Goal: Information Seeking & Learning: Compare options

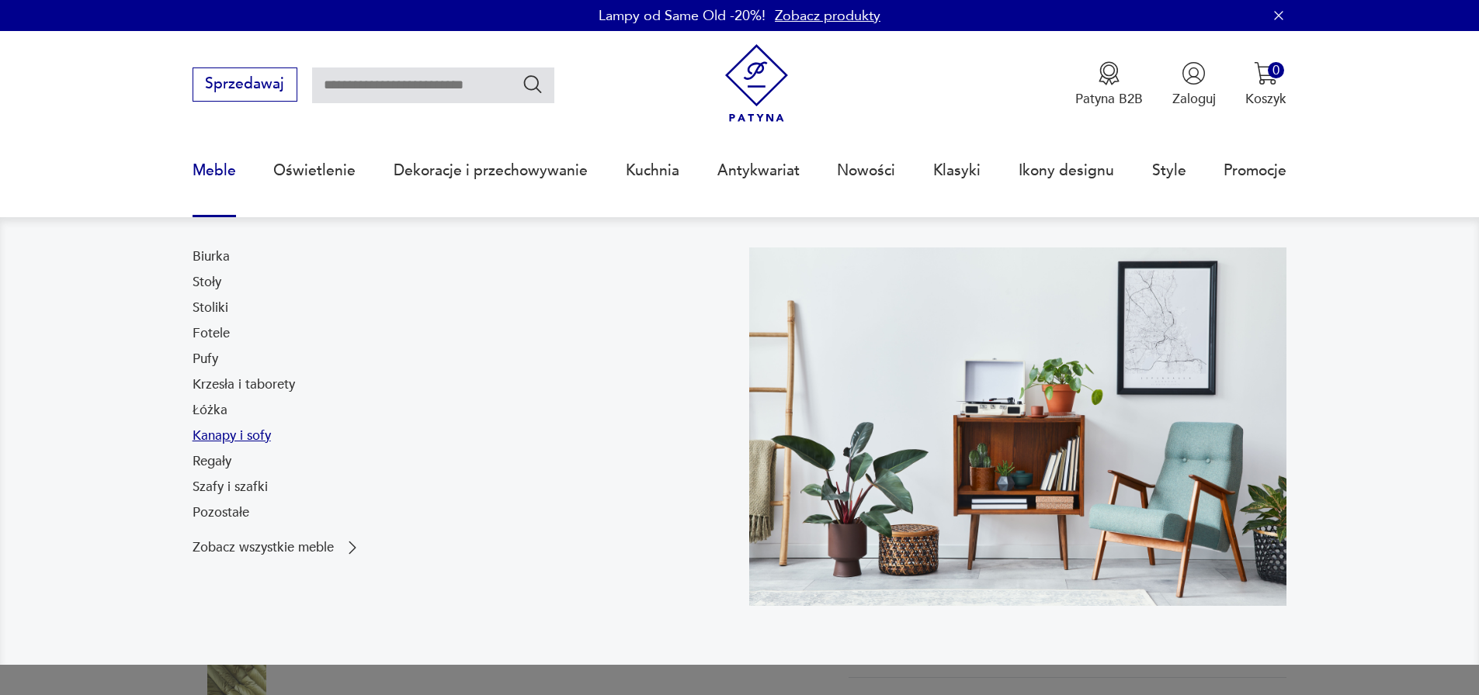
click at [238, 438] on link "Kanapy i sofy" at bounding box center [232, 436] width 78 height 19
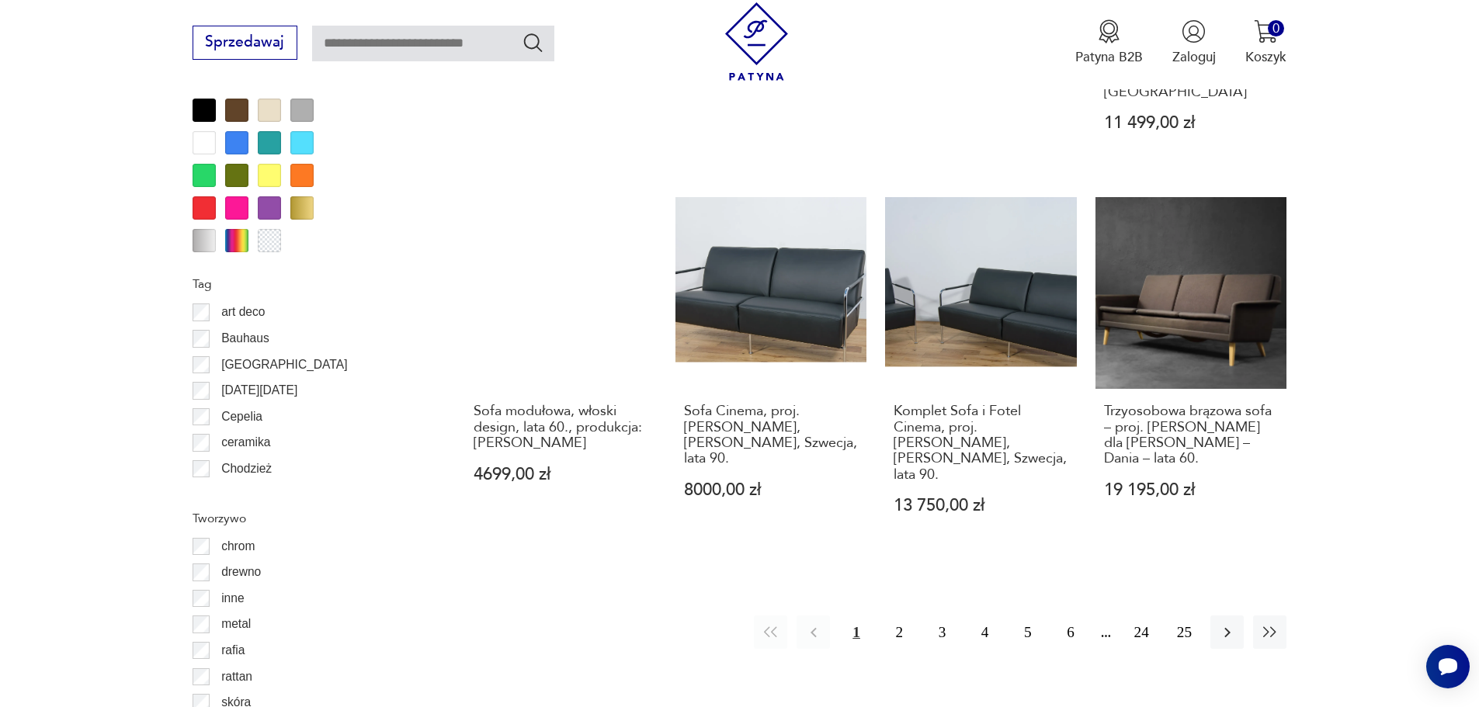
scroll to position [1836, 0]
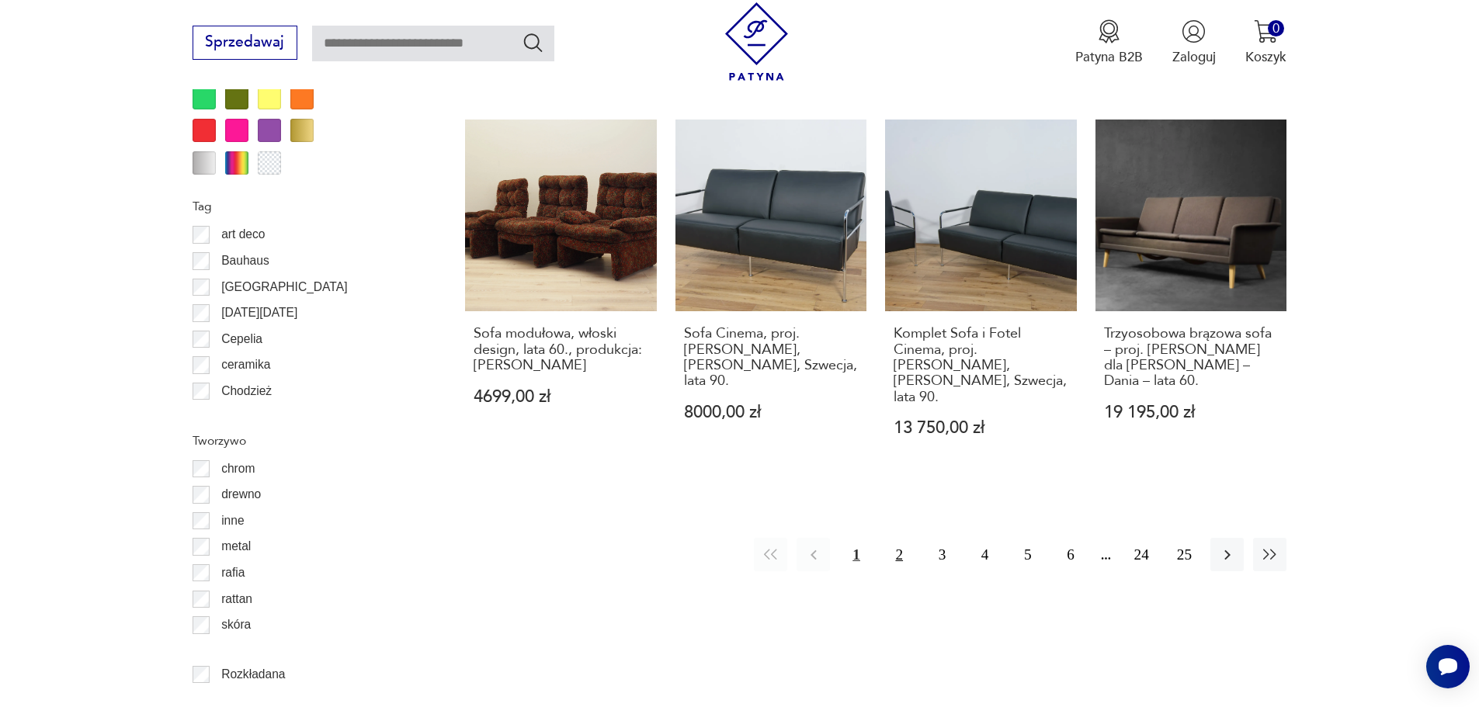
click at [900, 538] on button "2" at bounding box center [899, 554] width 33 height 33
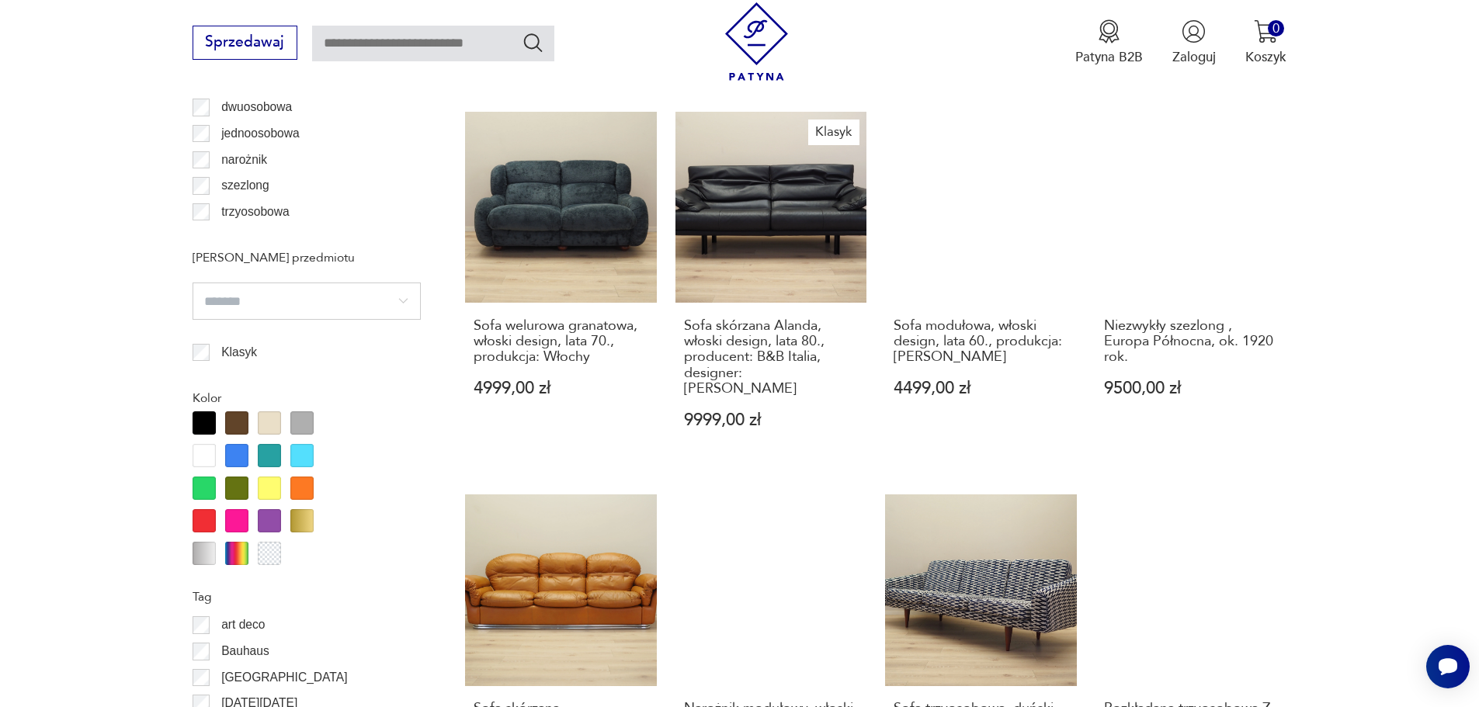
scroll to position [1448, 0]
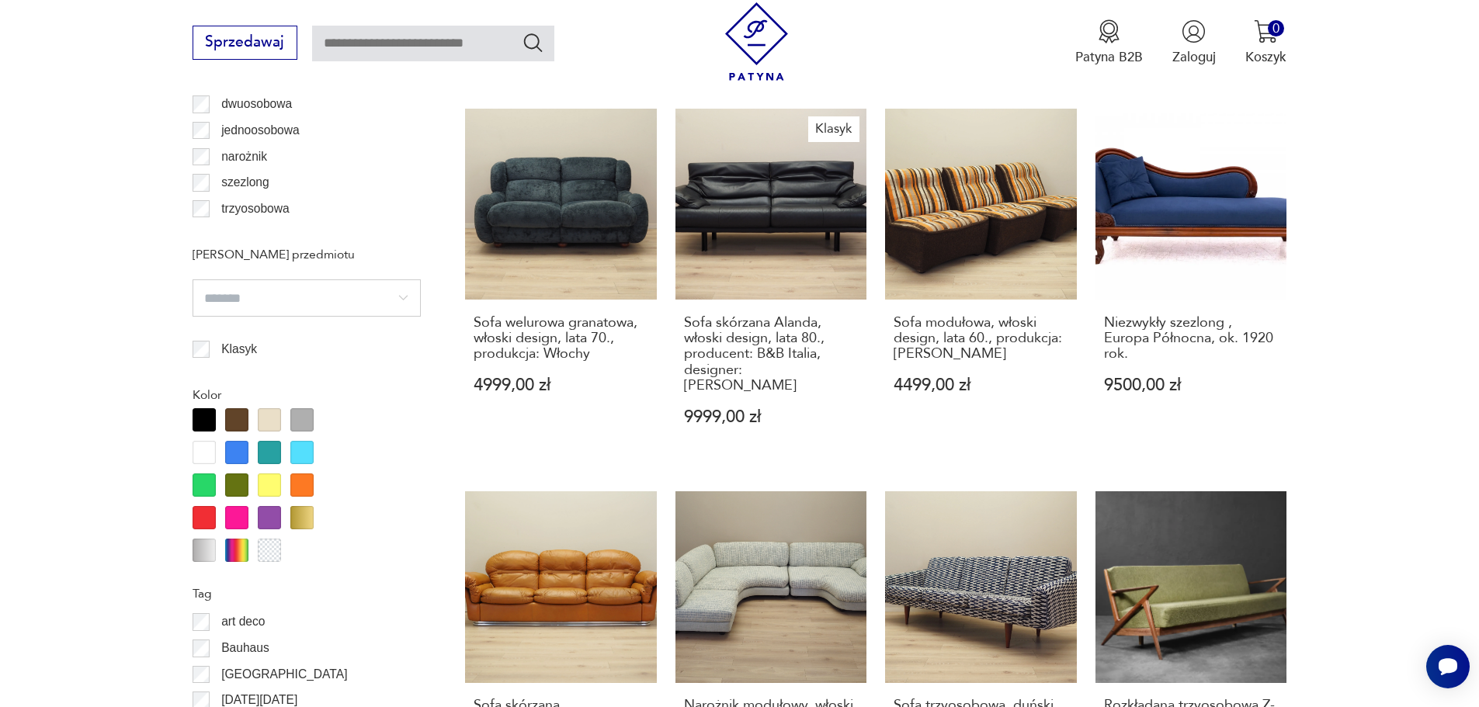
click at [210, 422] on div at bounding box center [204, 419] width 23 height 23
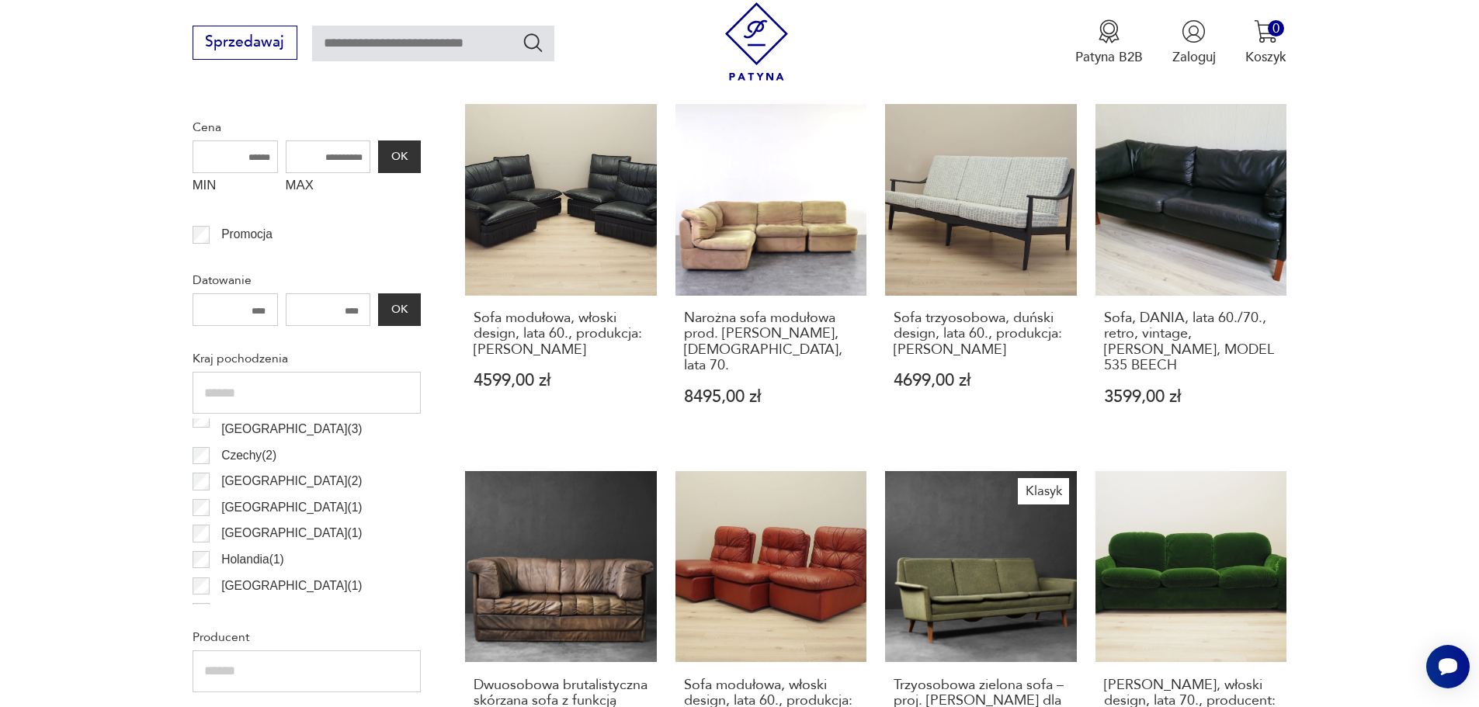
click at [242, 421] on div "Kraj pochodzenia Stany Zjedn. Ameryki ( 3 ) Czechy ( 2 ) Wielka Brytania ( 2 ) …" at bounding box center [307, 474] width 228 height 259
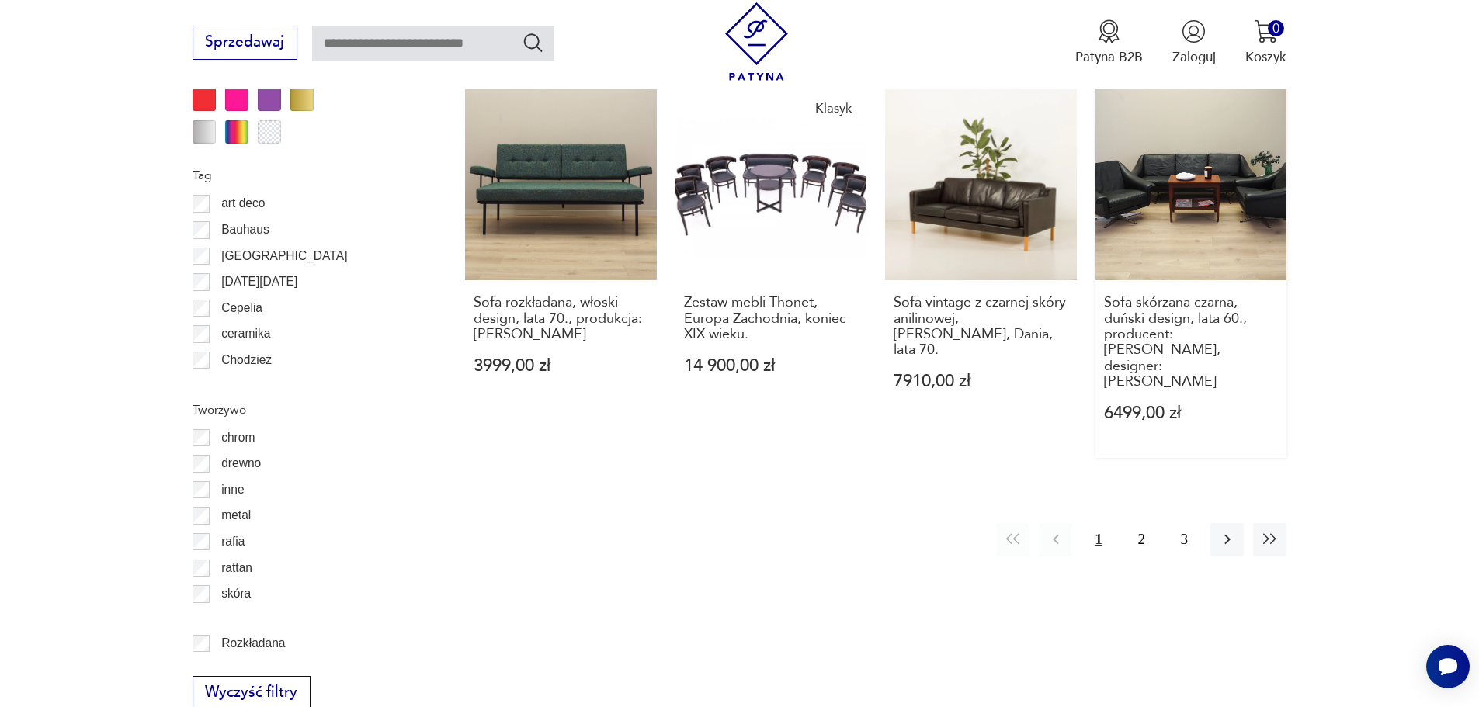
scroll to position [1837, 0]
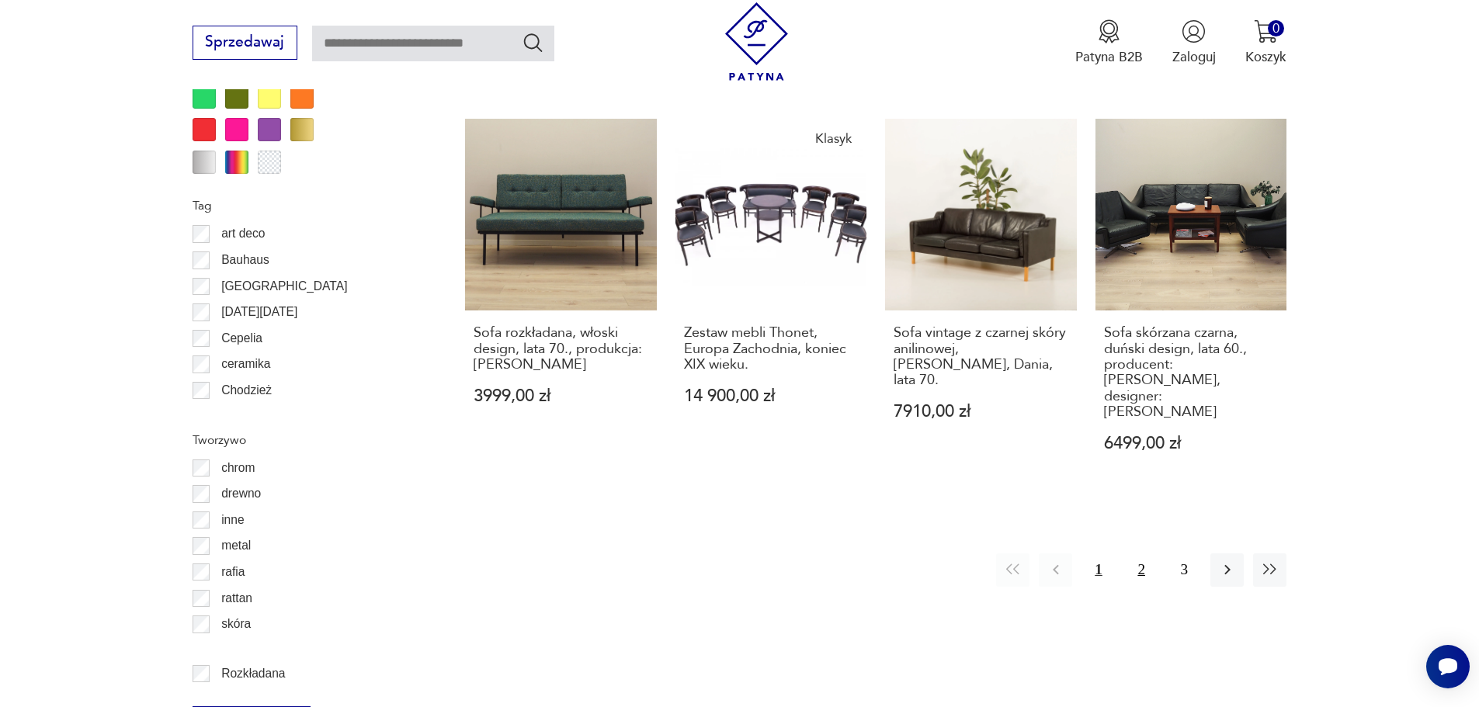
click at [1135, 553] on button "2" at bounding box center [1141, 569] width 33 height 33
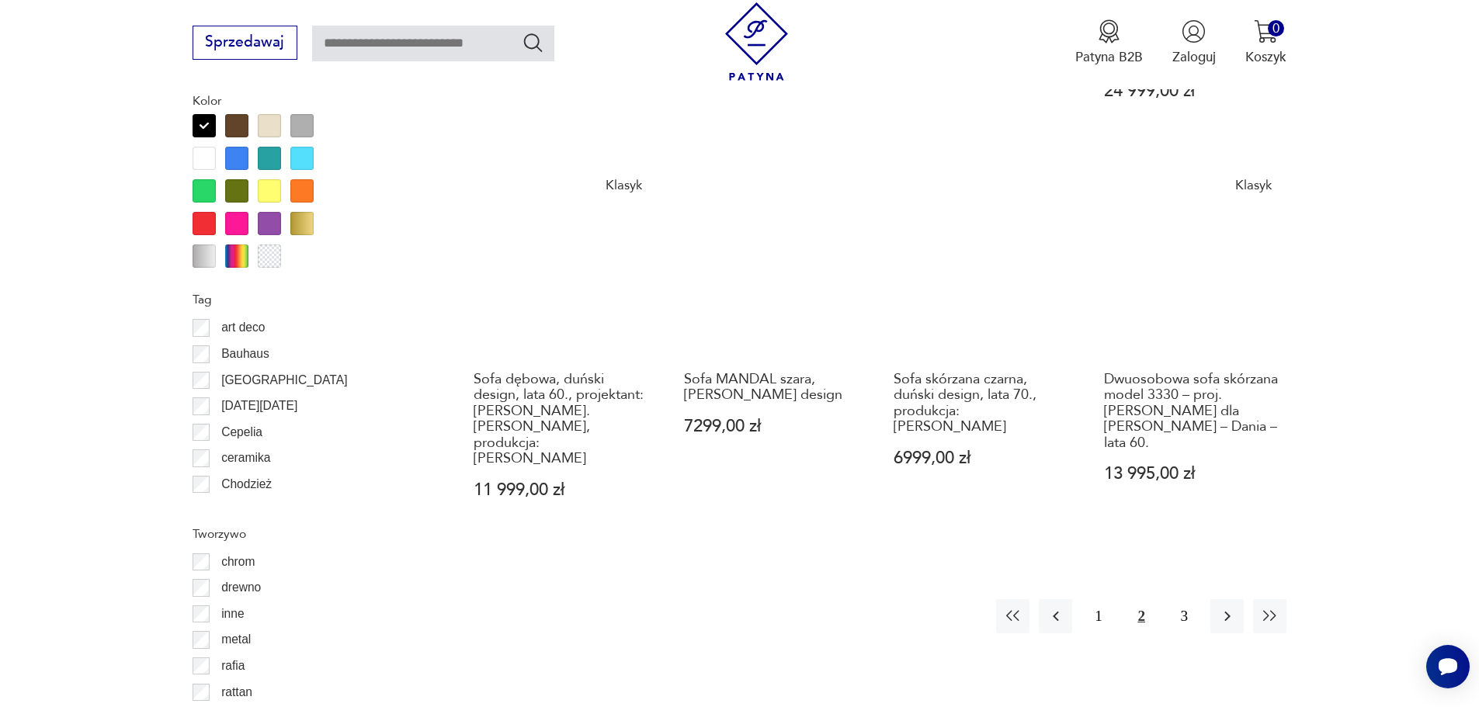
scroll to position [1837, 0]
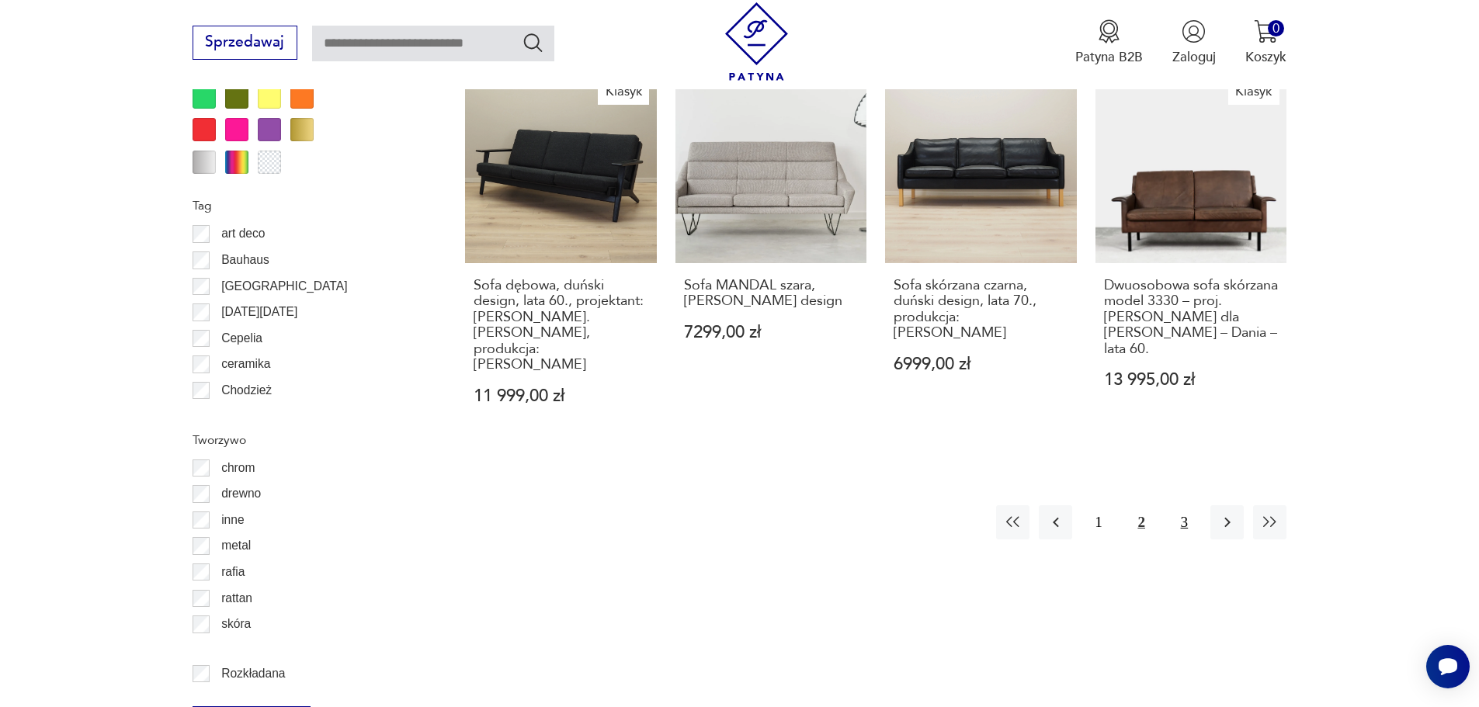
click at [1187, 505] on button "3" at bounding box center [1183, 521] width 33 height 33
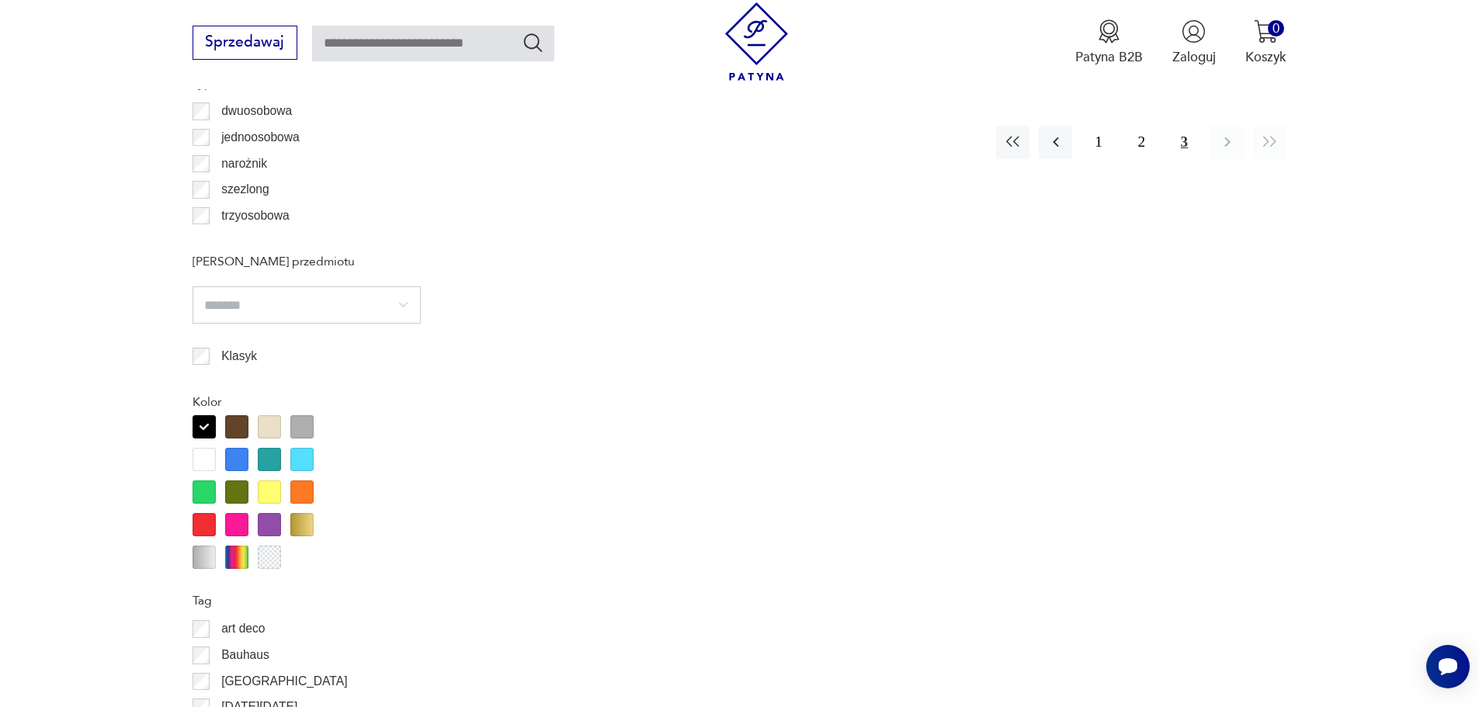
scroll to position [1526, 0]
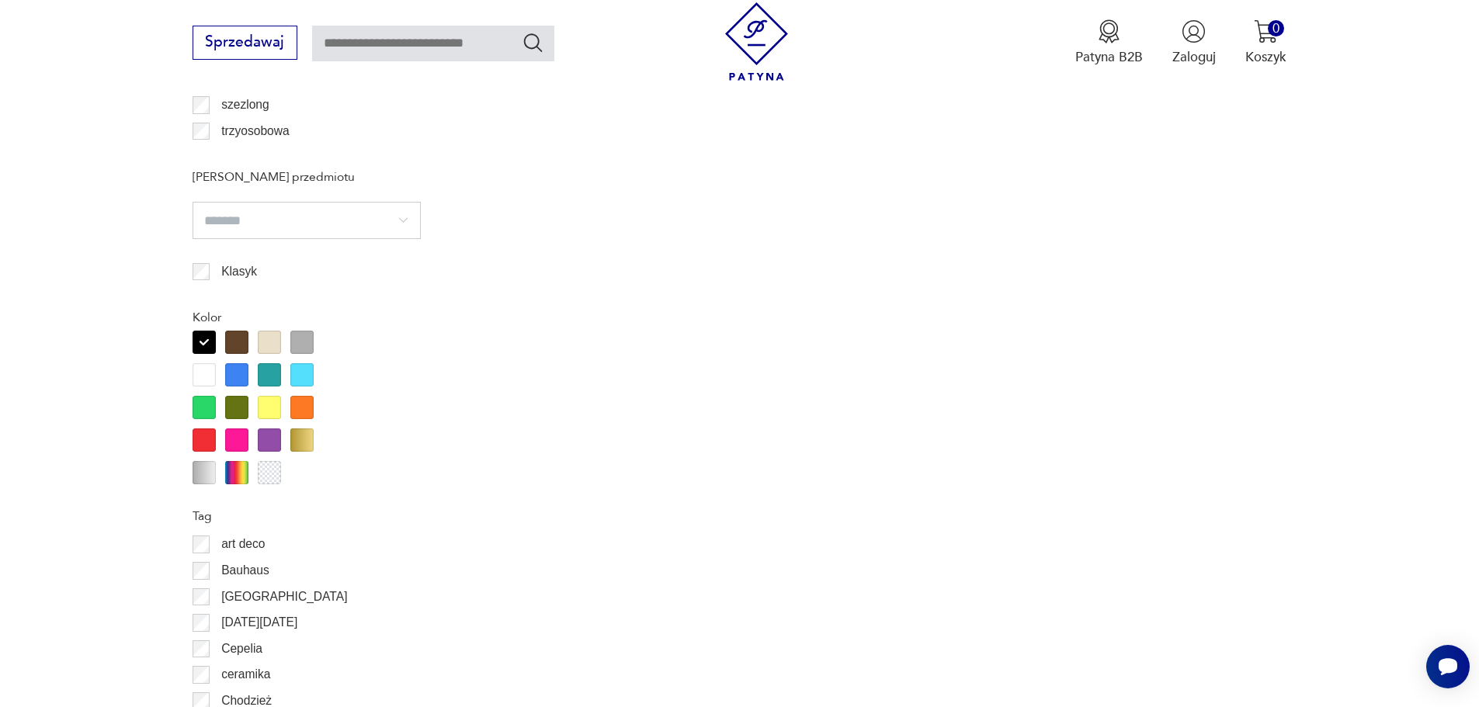
click at [242, 342] on div at bounding box center [236, 342] width 23 height 23
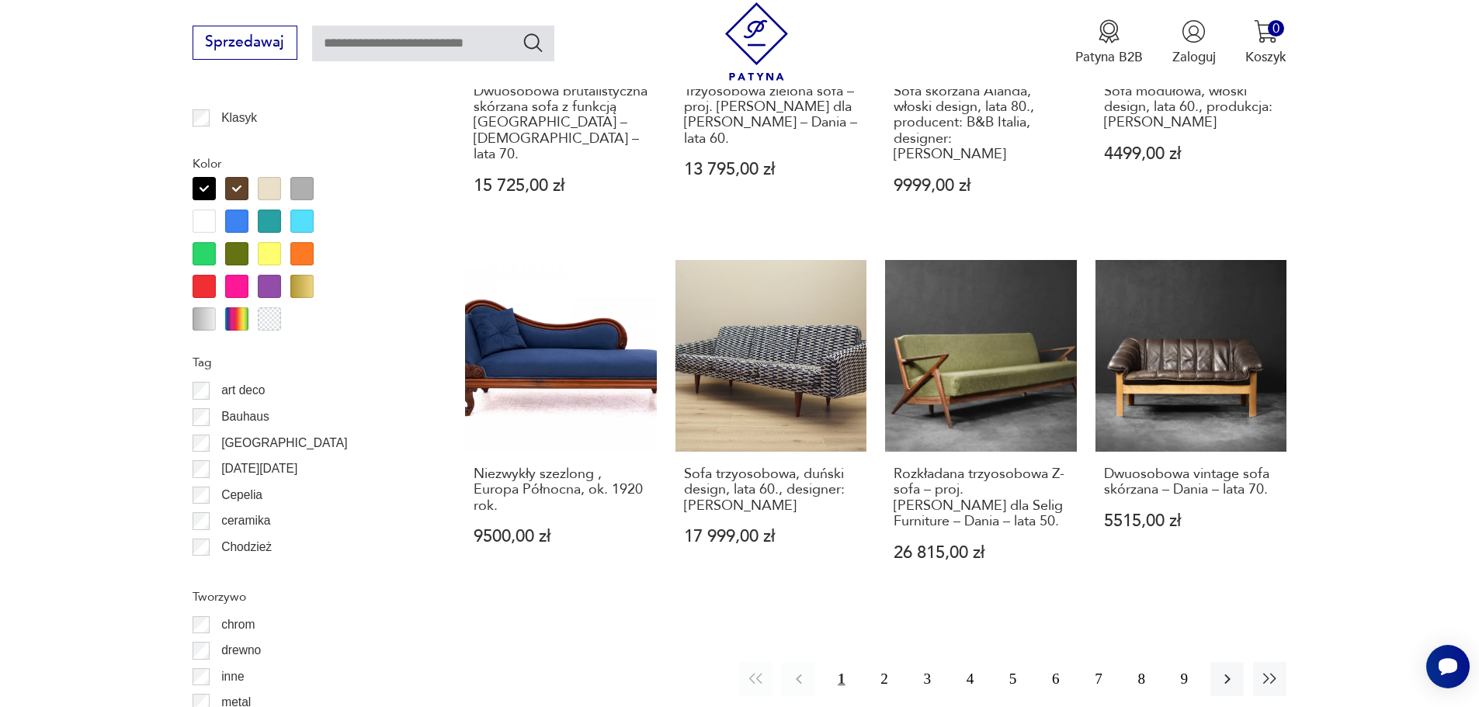
scroll to position [1681, 0]
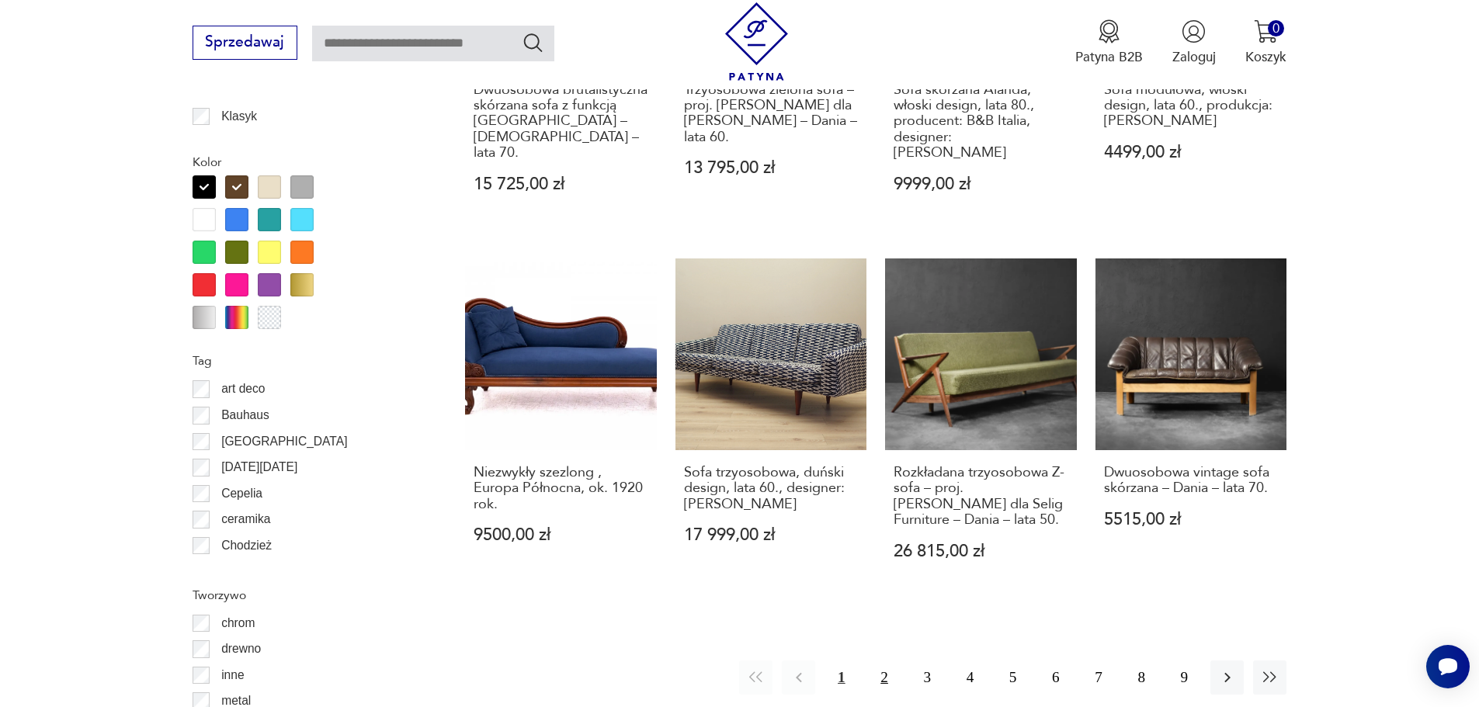
click at [876, 661] on button "2" at bounding box center [883, 677] width 33 height 33
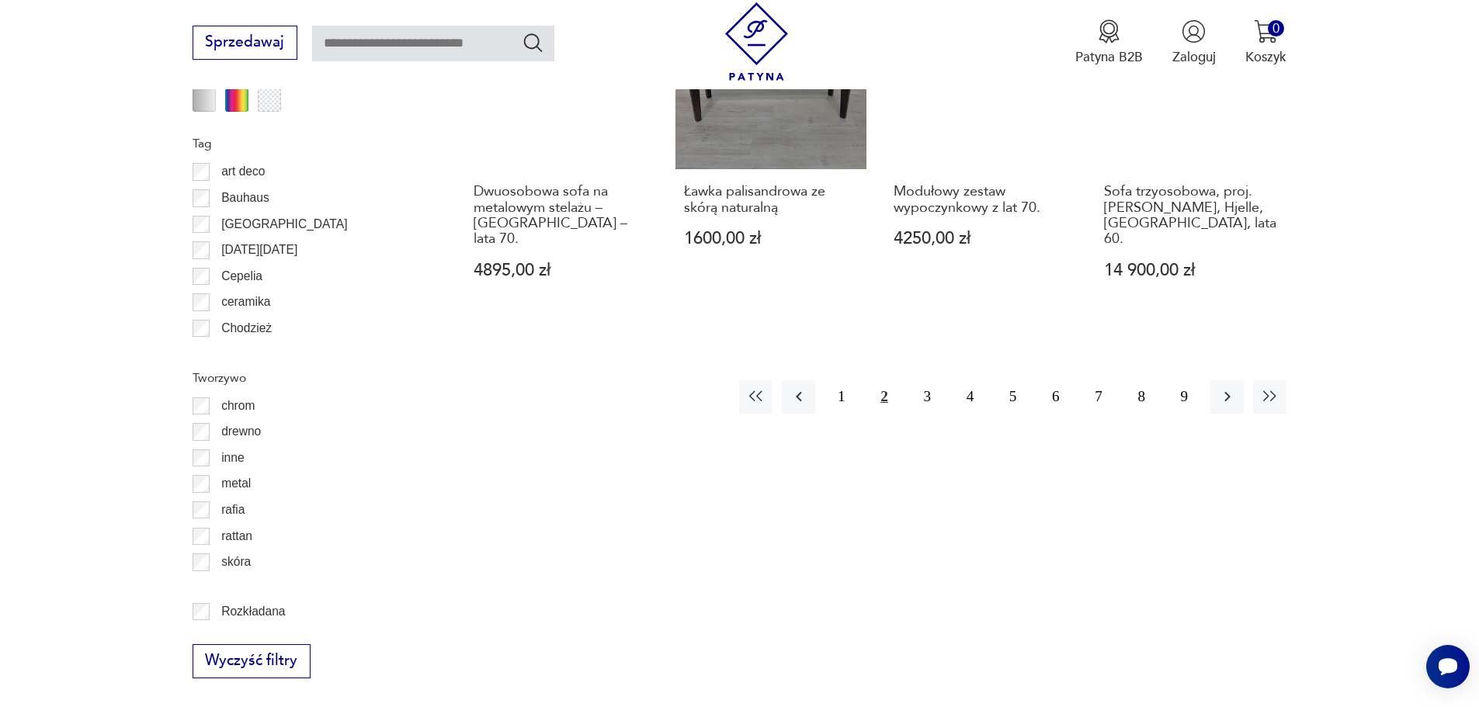
scroll to position [1914, 0]
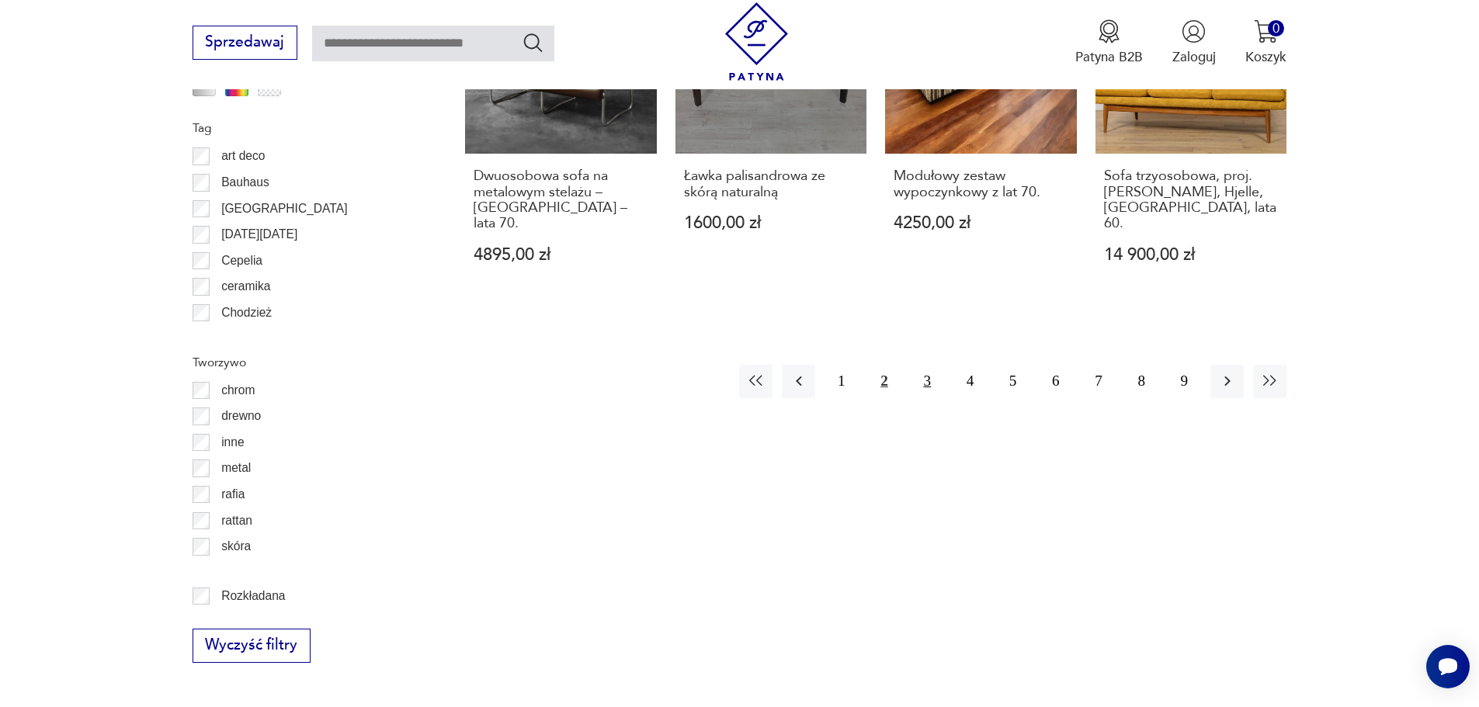
click at [931, 365] on button "3" at bounding box center [927, 381] width 33 height 33
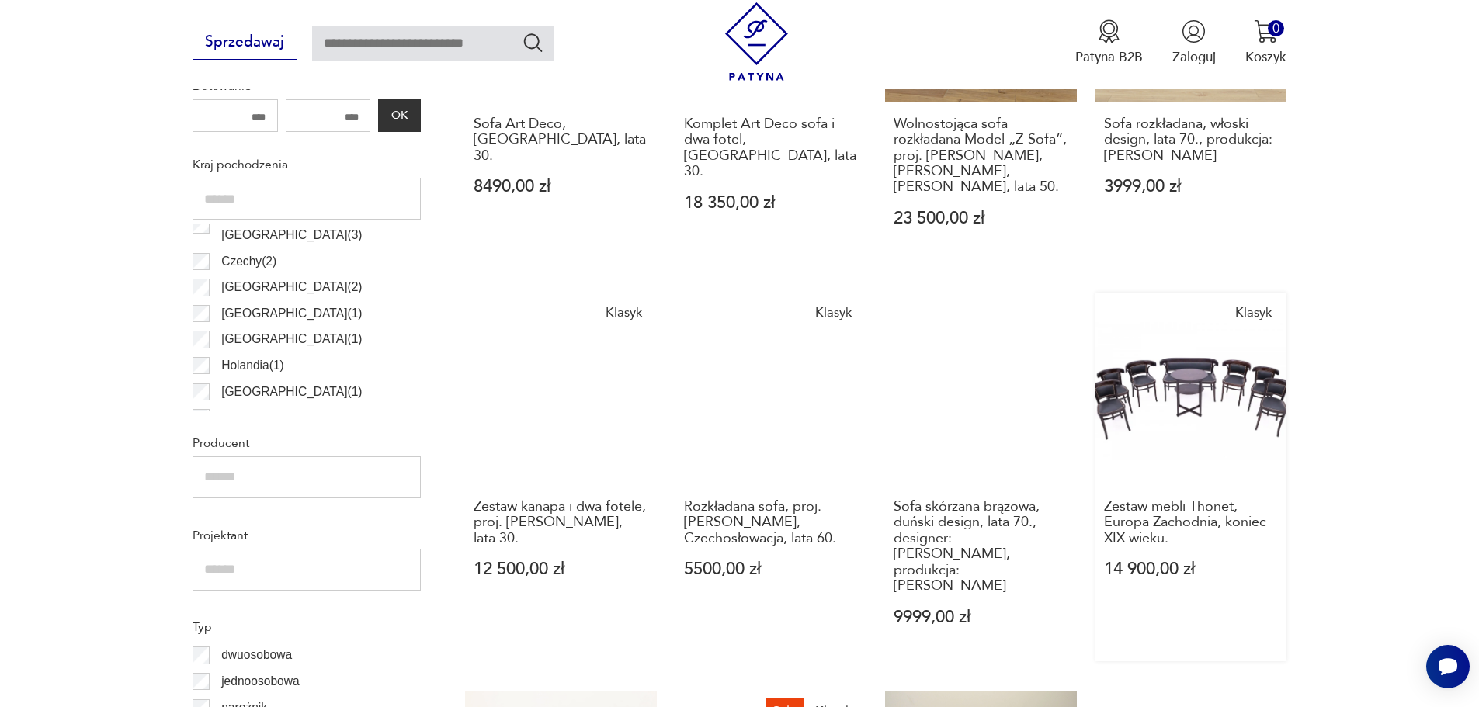
scroll to position [983, 0]
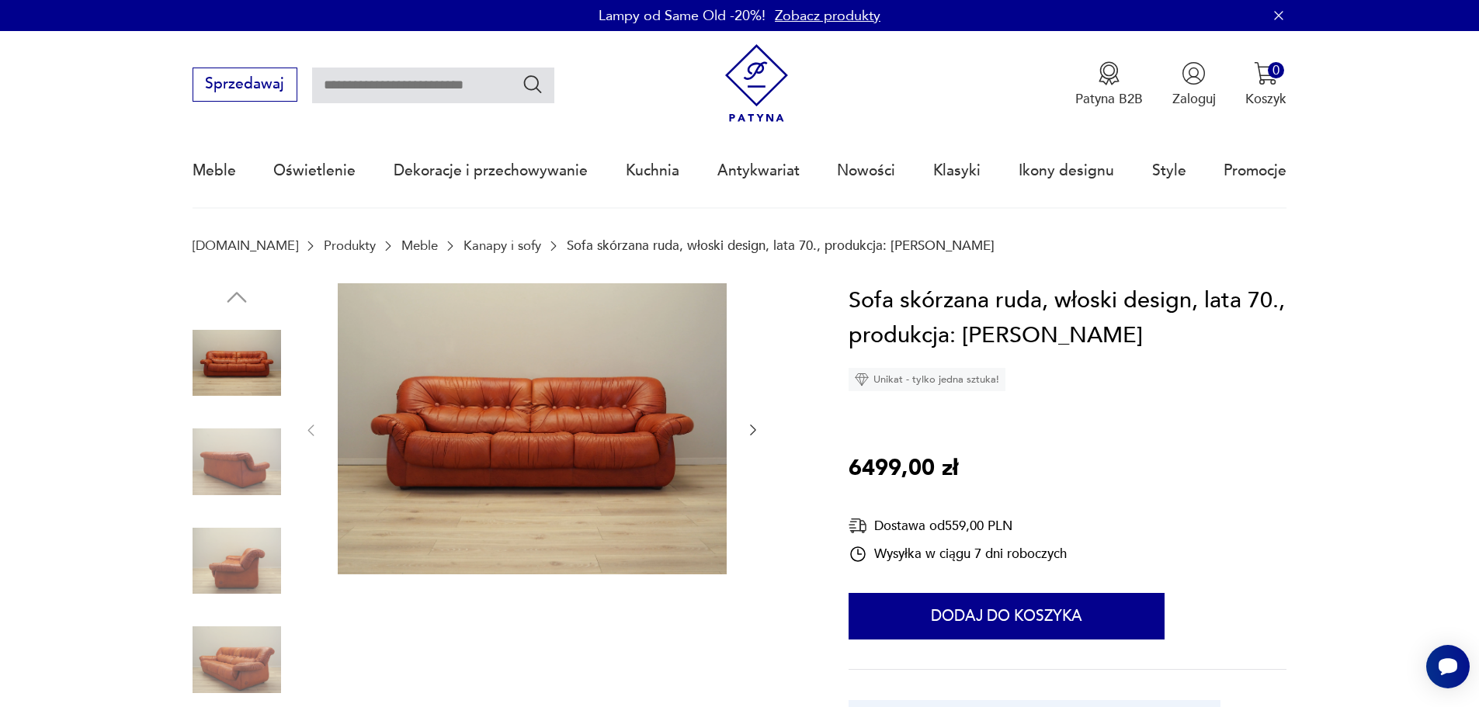
click at [220, 593] on img at bounding box center [237, 561] width 88 height 88
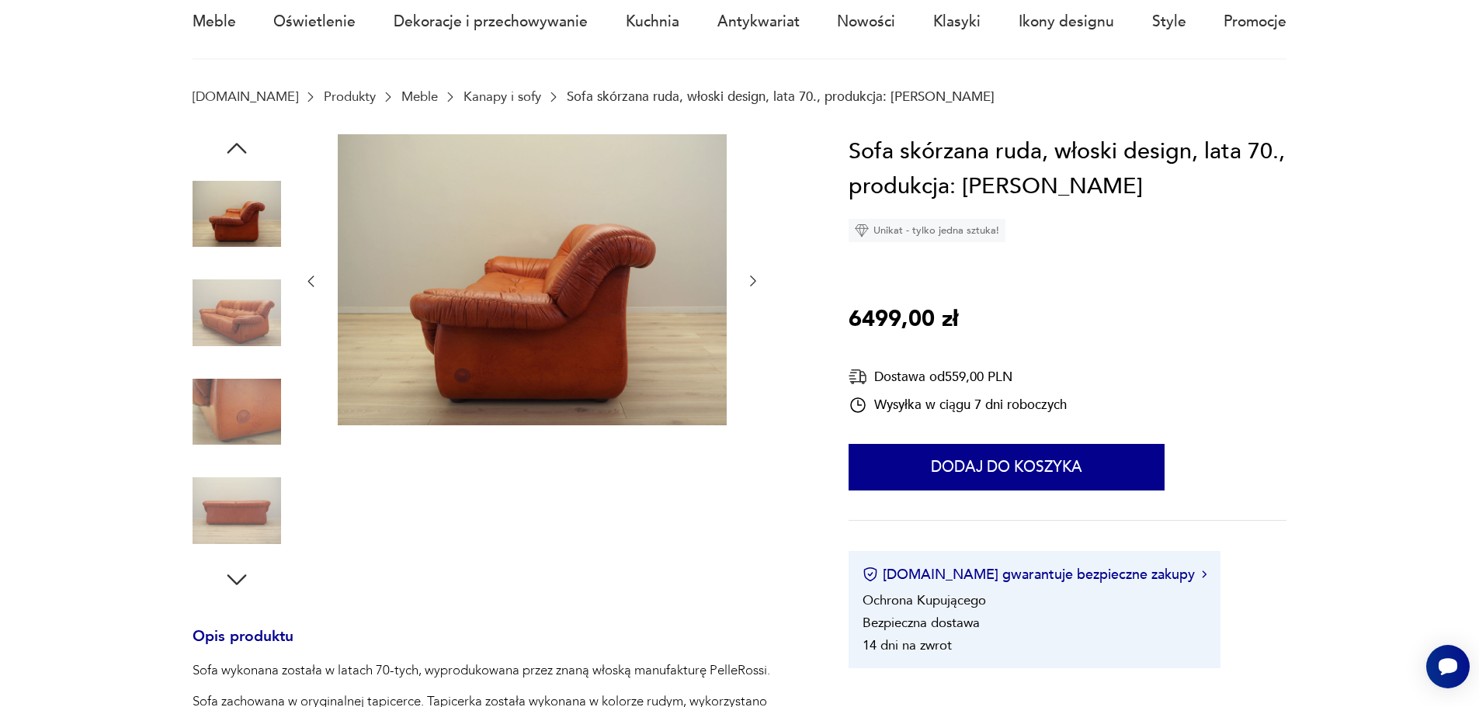
scroll to position [155, 0]
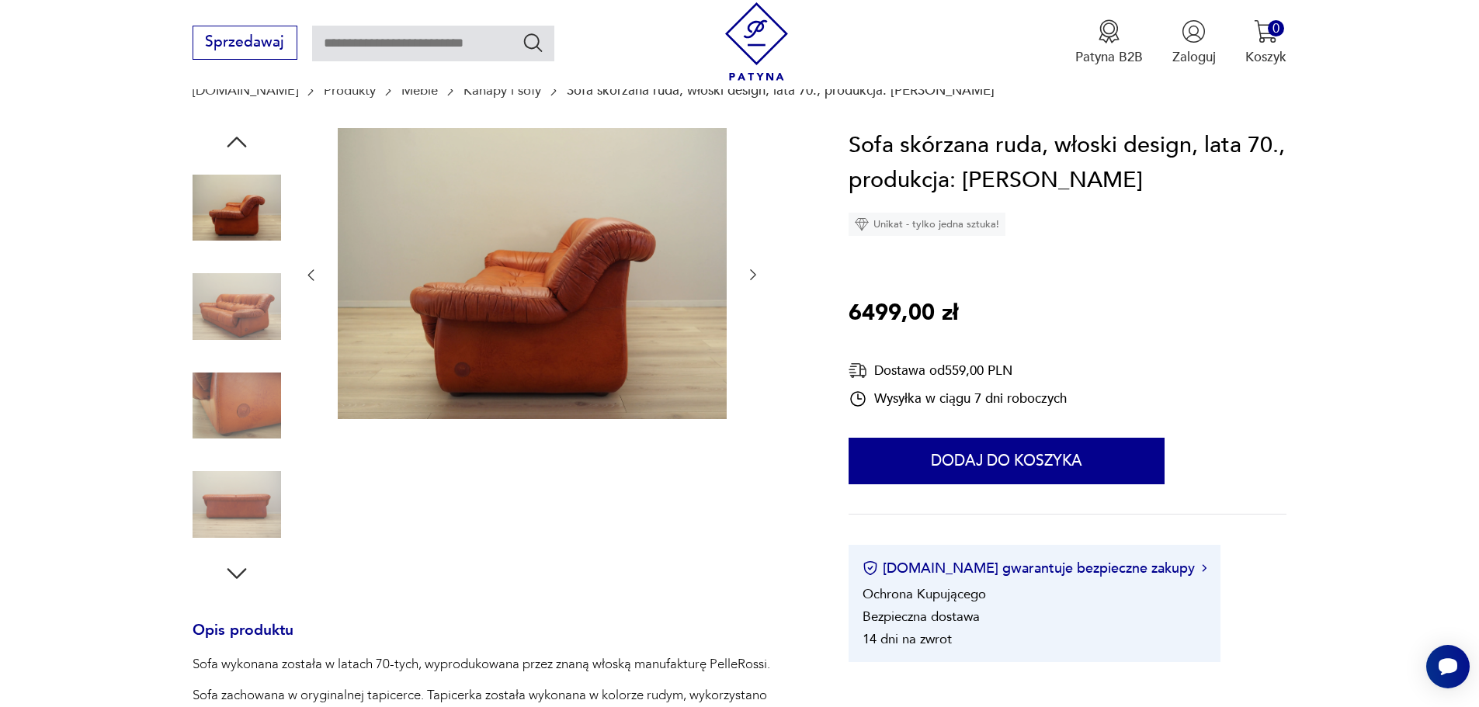
click at [234, 509] on img at bounding box center [237, 504] width 88 height 88
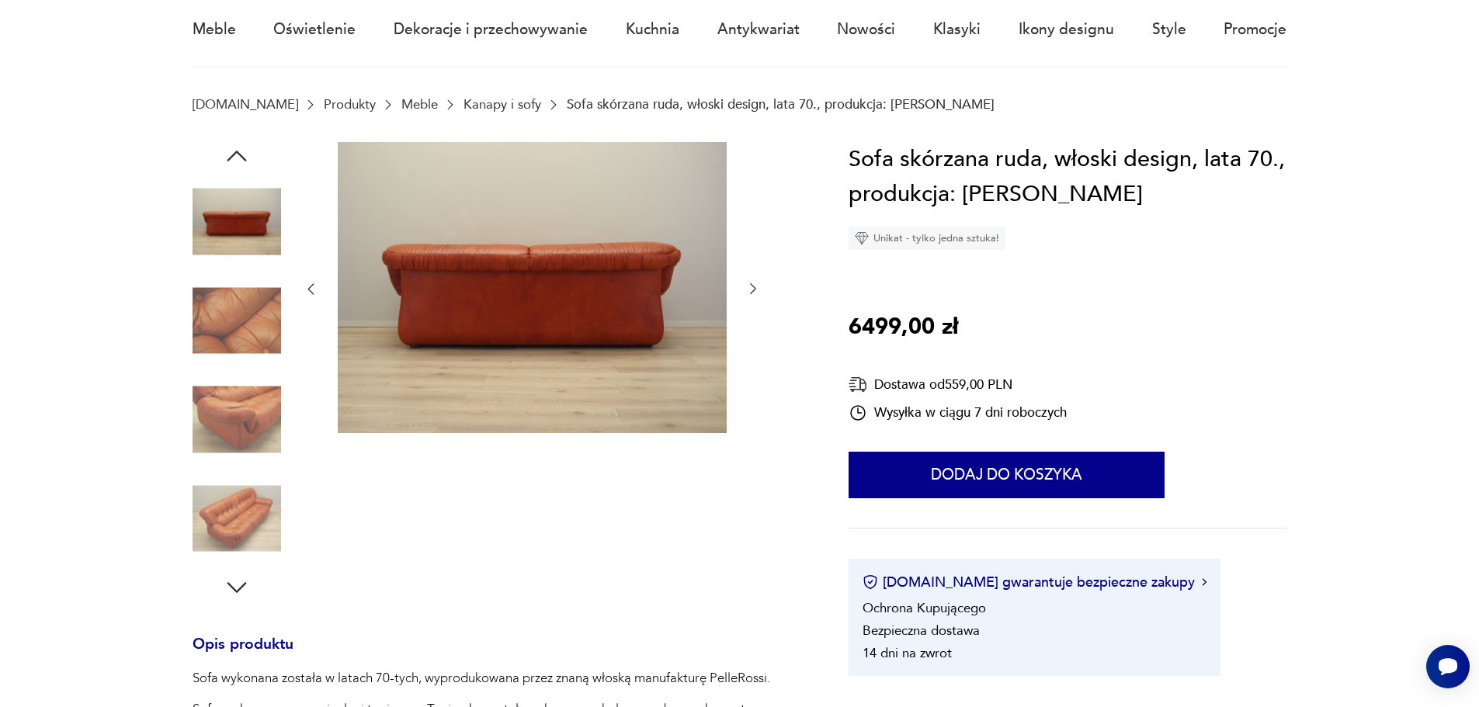
scroll to position [0, 0]
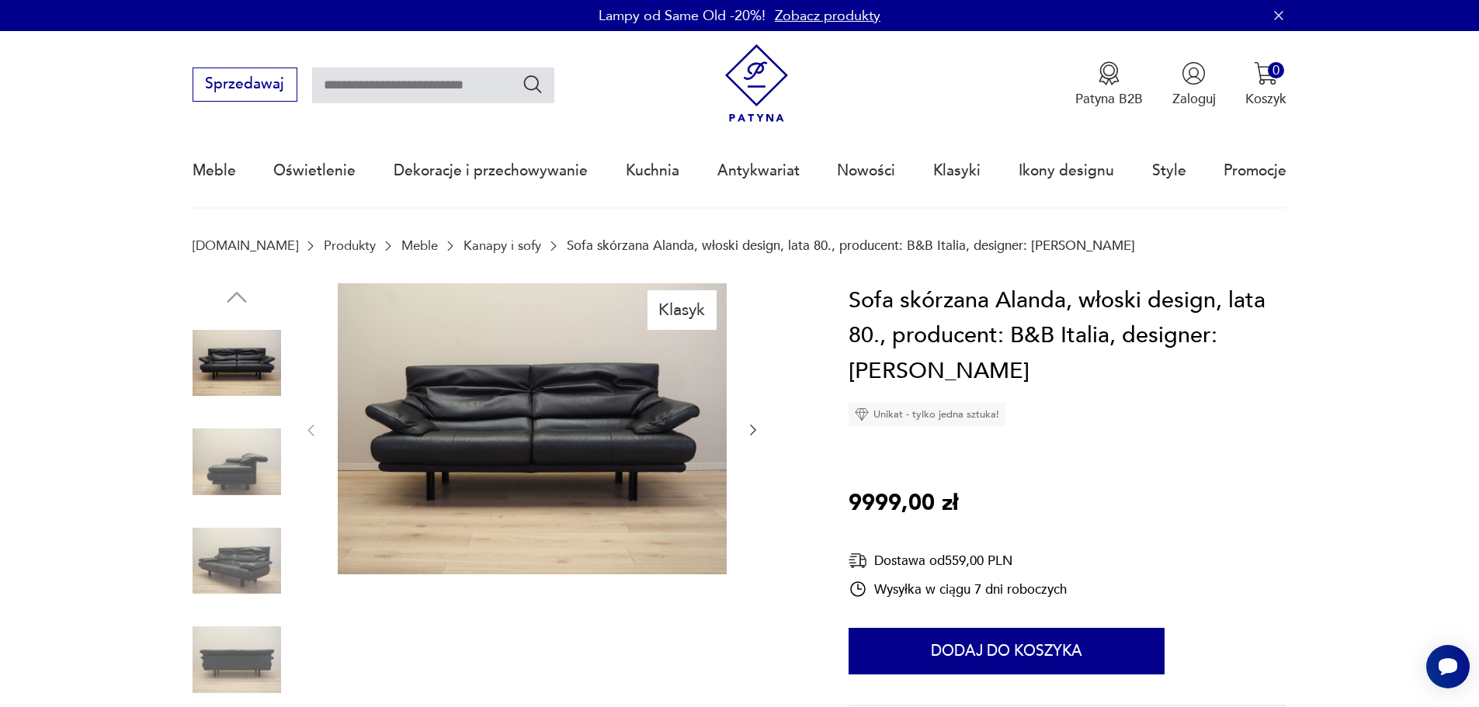
click at [260, 572] on img at bounding box center [237, 561] width 88 height 88
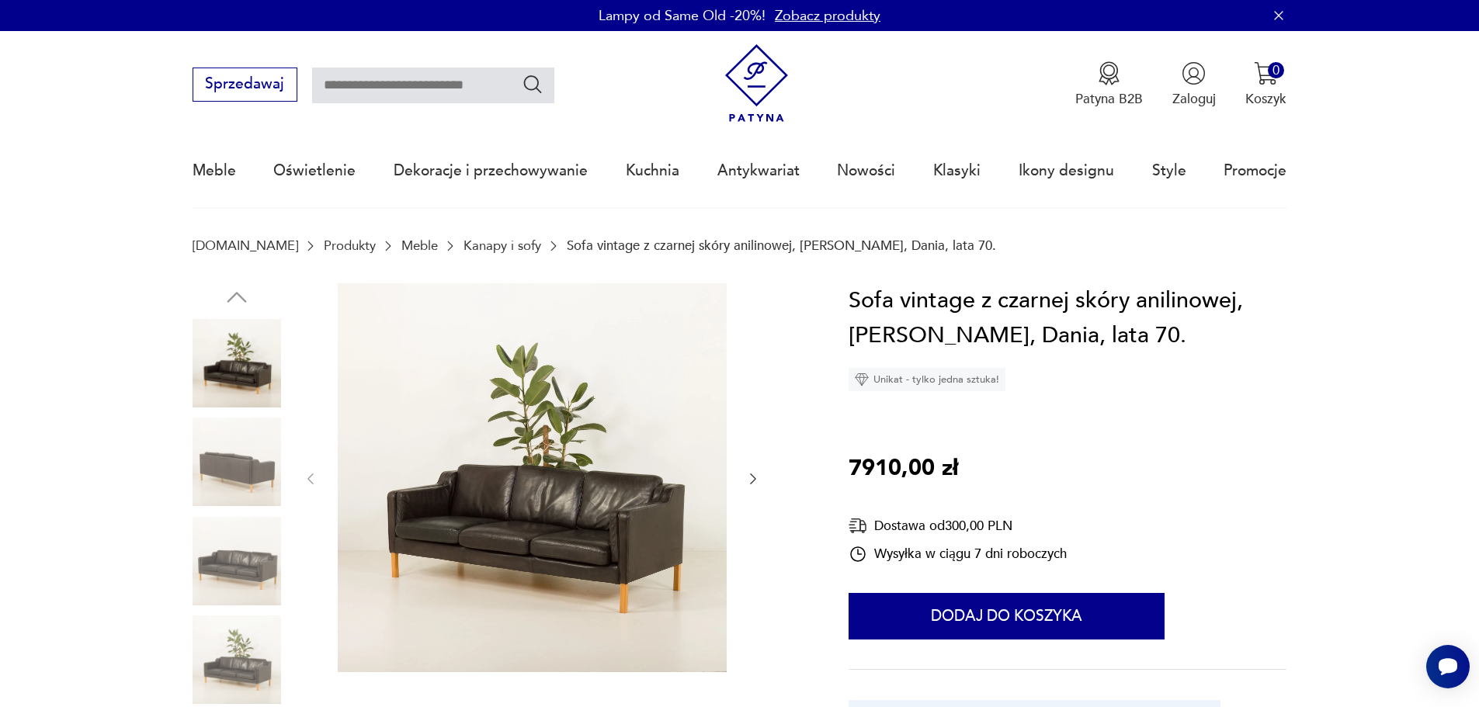
click at [231, 555] on img at bounding box center [237, 561] width 88 height 88
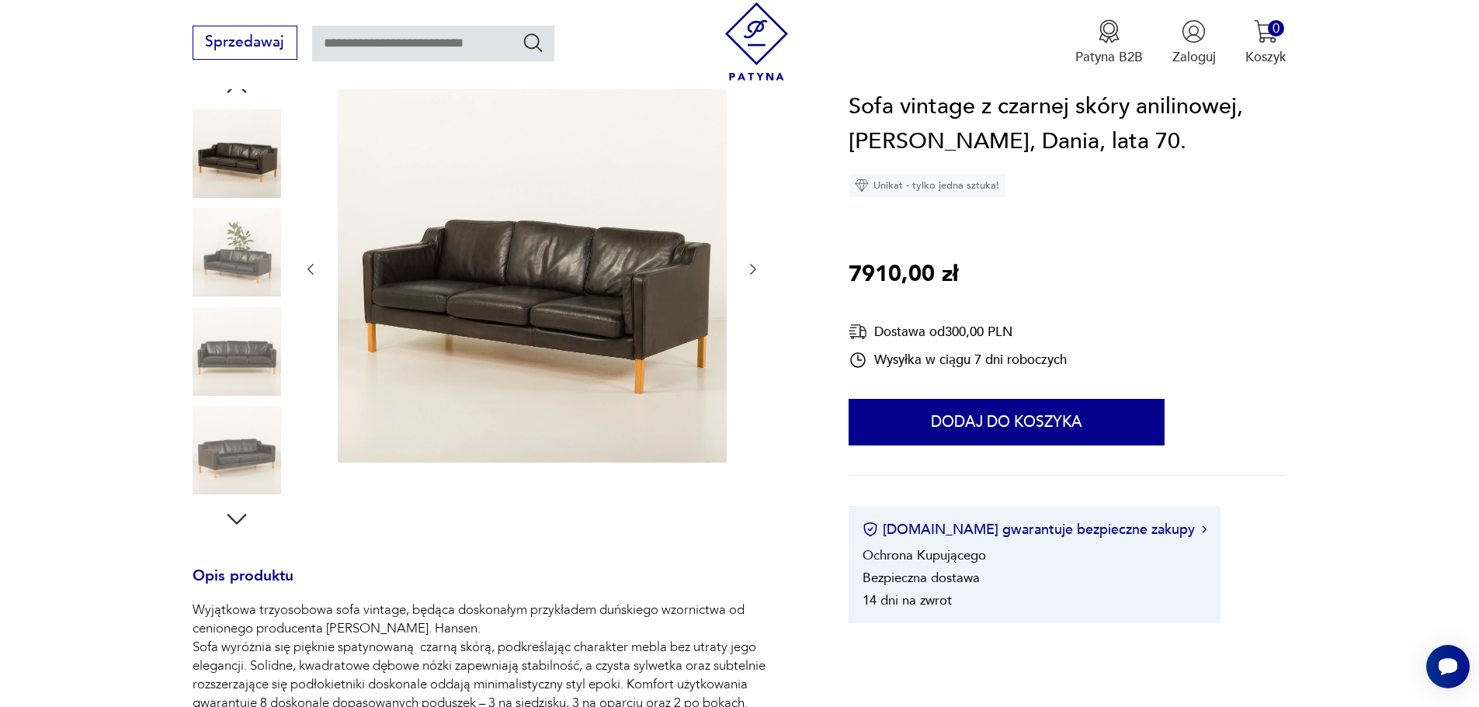
scroll to position [233, 0]
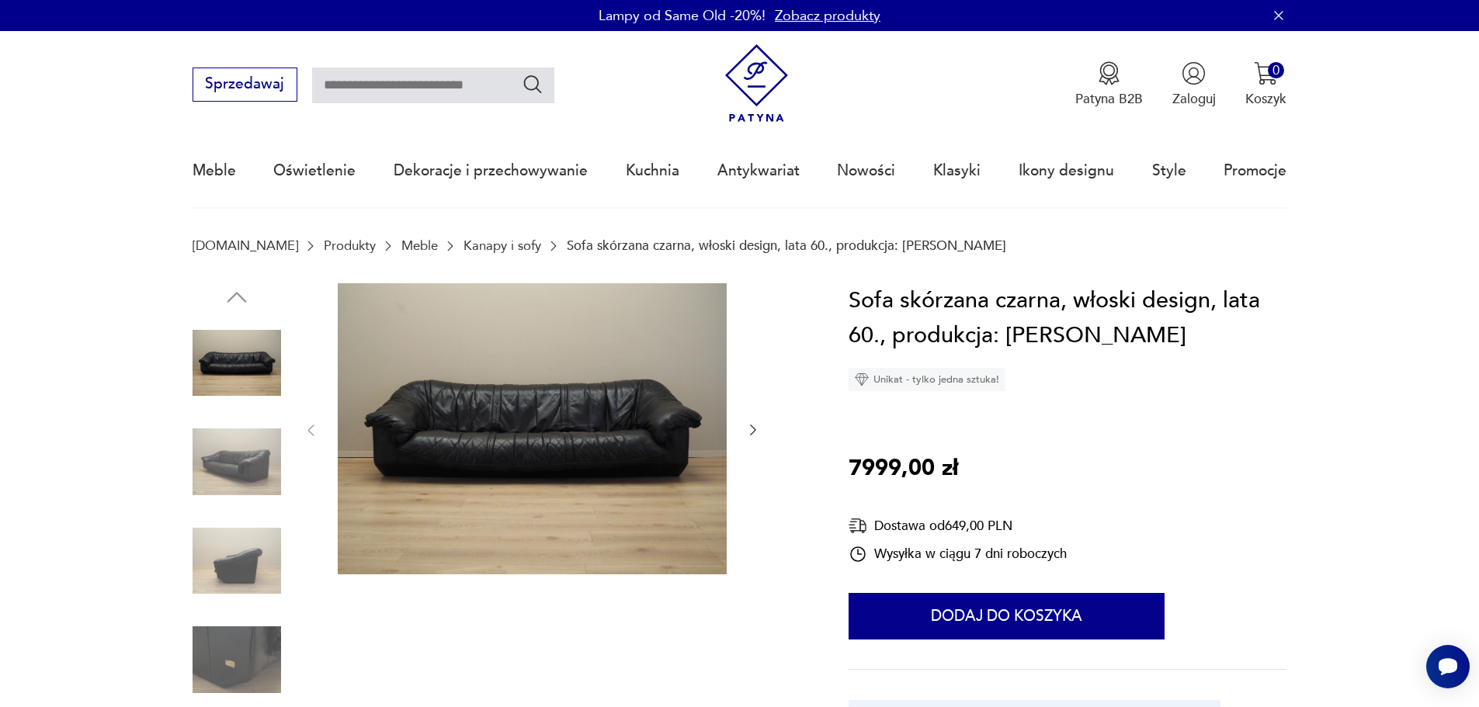
click at [221, 581] on img at bounding box center [237, 561] width 88 height 88
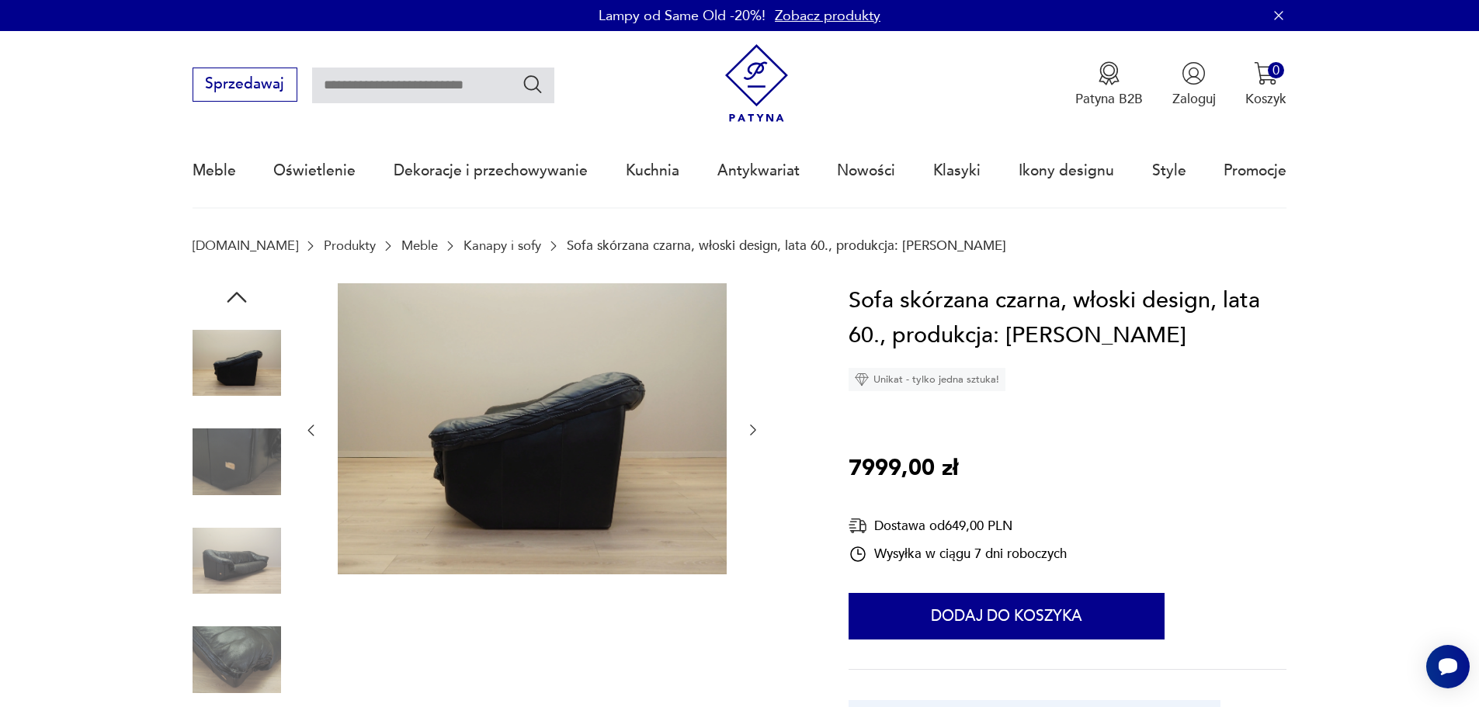
click at [216, 651] on img at bounding box center [237, 660] width 88 height 88
